Goal: Task Accomplishment & Management: Manage account settings

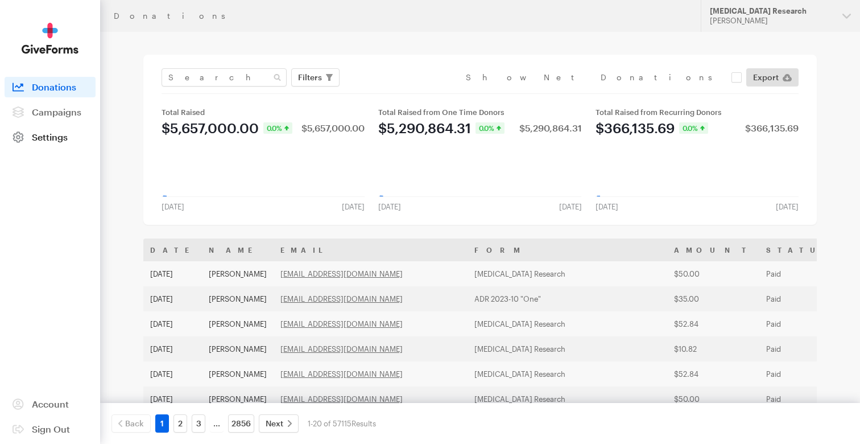
click at [67, 142] on span "Settings" at bounding box center [50, 136] width 36 height 11
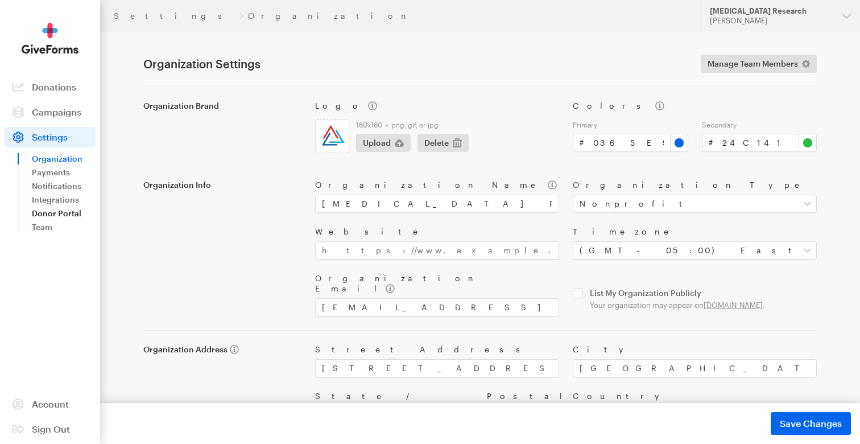
click at [62, 210] on link "Donor Portal" at bounding box center [64, 213] width 64 height 14
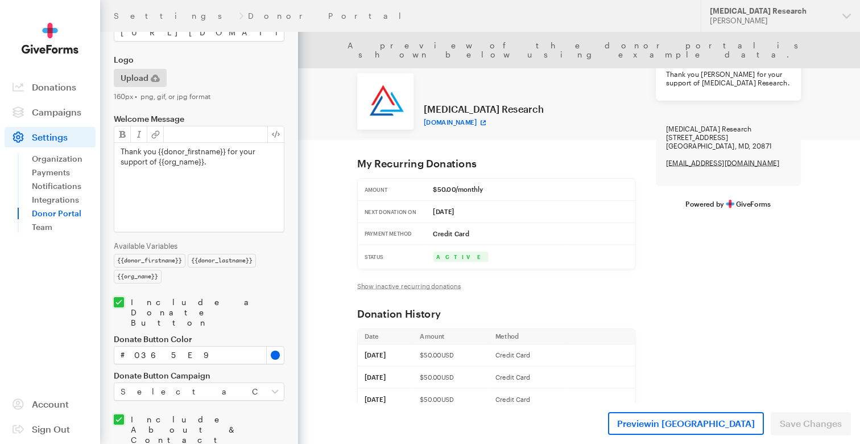
scroll to position [249, 0]
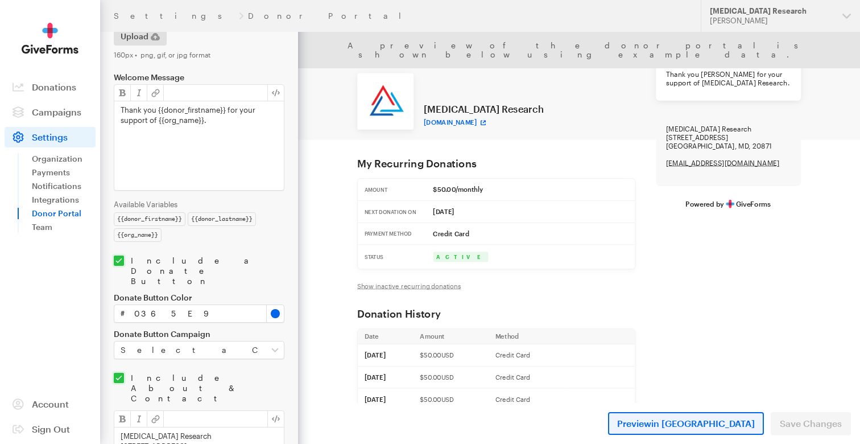
click at [698, 420] on span "Preview in New Tab" at bounding box center [686, 423] width 138 height 14
